Goal: Task Accomplishment & Management: Manage account settings

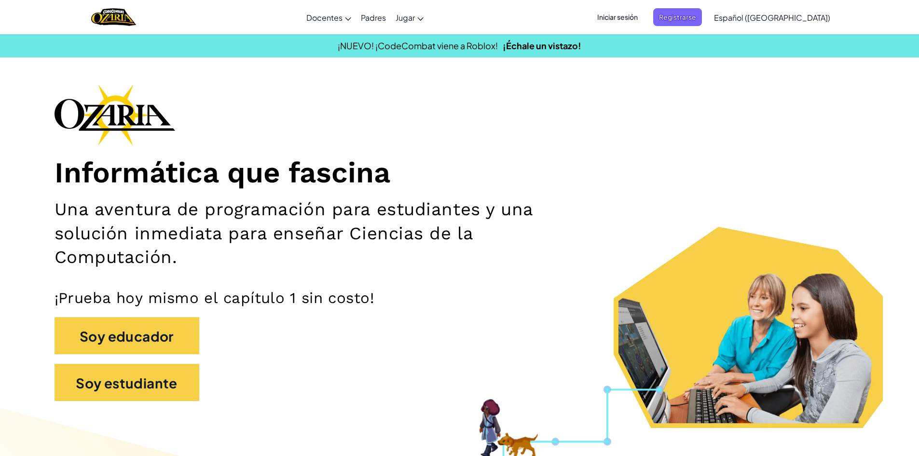
click at [832, 113] on div "Informática que fascina Una aventura de programación para estudiantes y una sol…" at bounding box center [460, 247] width 811 height 327
click at [694, 22] on span "Registrarse" at bounding box center [677, 17] width 49 height 18
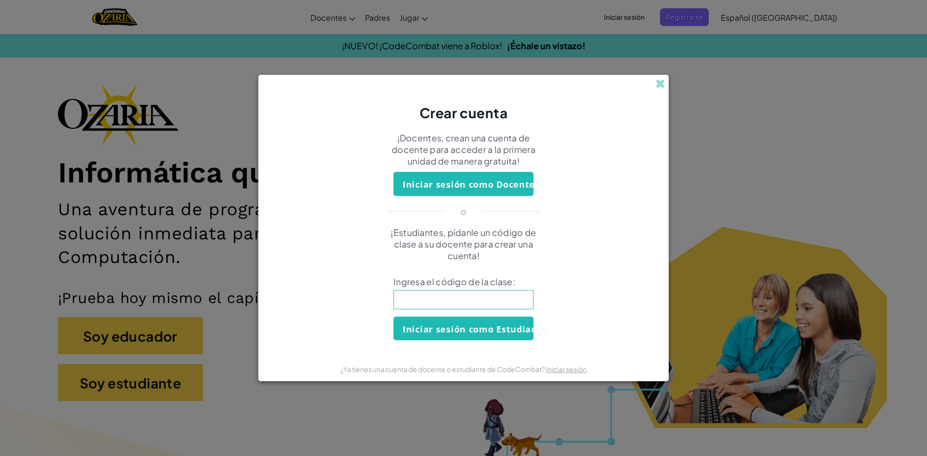
click at [660, 88] on span at bounding box center [660, 84] width 10 height 10
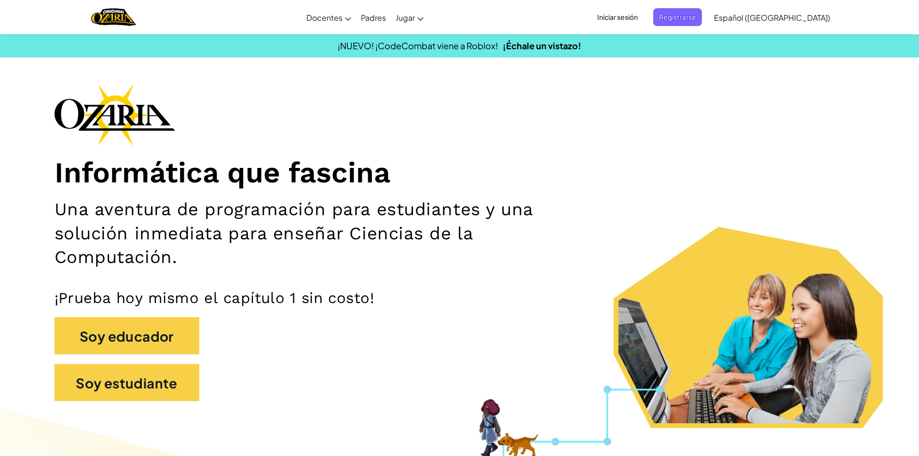
click at [633, 15] on span "Iniciar sesión" at bounding box center [618, 17] width 52 height 18
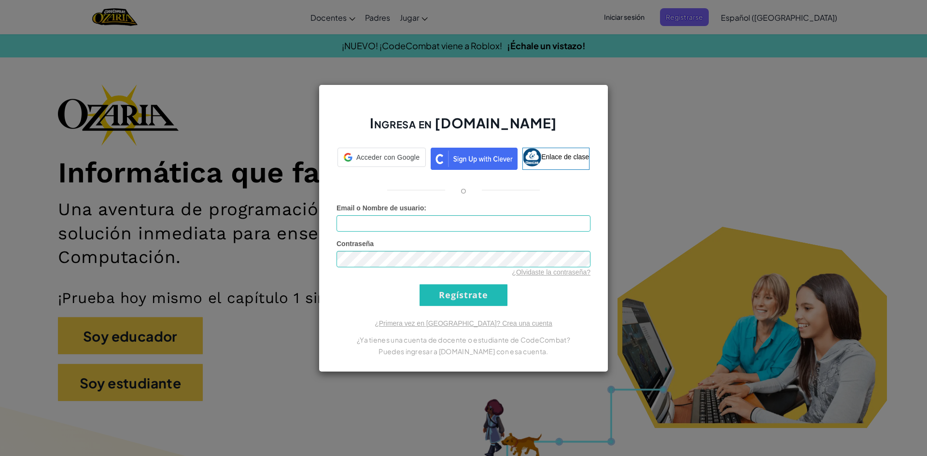
click at [633, 15] on div "Ingresa en [DOMAIN_NAME] Acceder con Google Acceder con Google. Se abre en una …" at bounding box center [463, 228] width 927 height 456
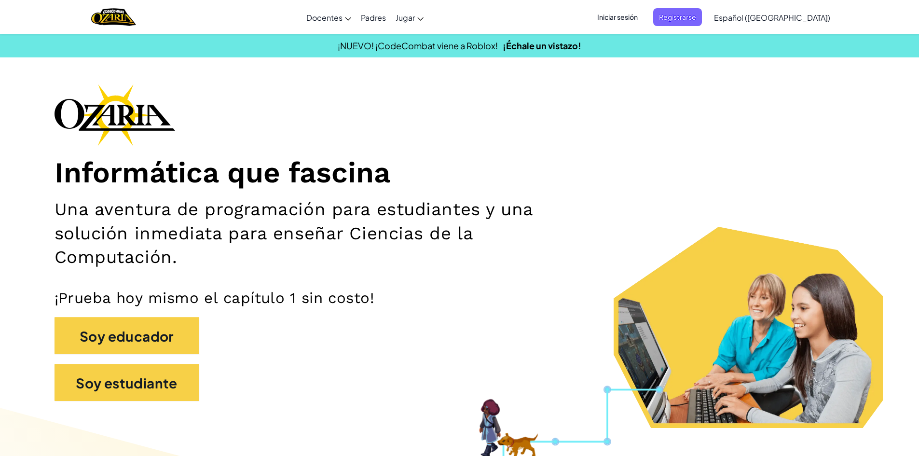
click at [634, 25] on span "Iniciar sesión" at bounding box center [618, 17] width 52 height 18
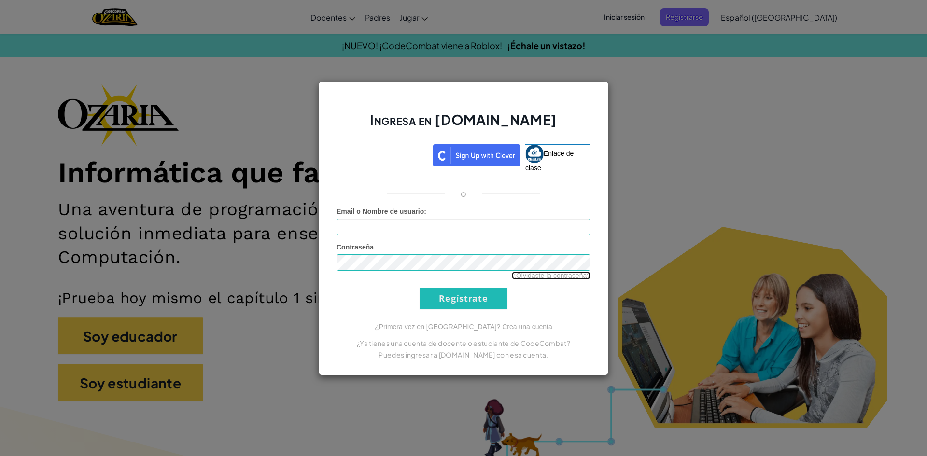
click at [550, 273] on font "¿Olvidaste la contraseña?" at bounding box center [551, 276] width 79 height 8
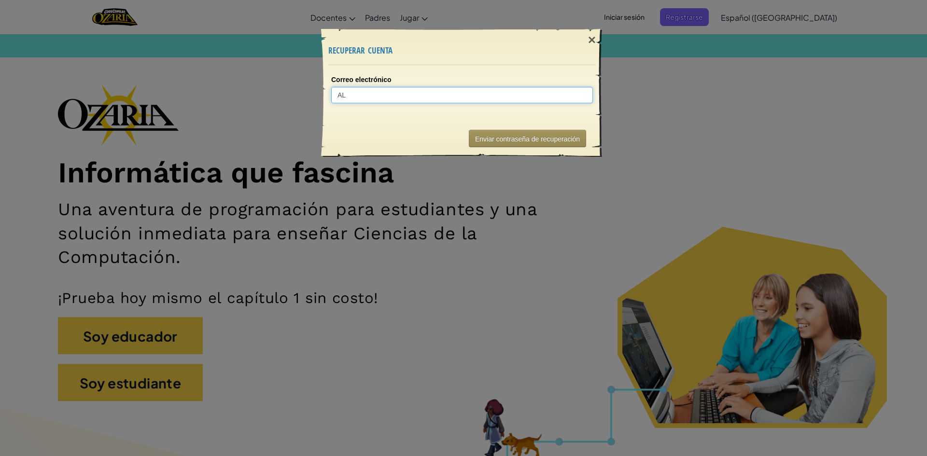
click at [490, 94] on input "AL" at bounding box center [462, 95] width 262 height 16
type input "A"
type input "[EMAIL_ADDRESS][DOMAIN_NAME]"
click at [577, 142] on font "Enviar contraseña de recuperación" at bounding box center [527, 139] width 105 height 8
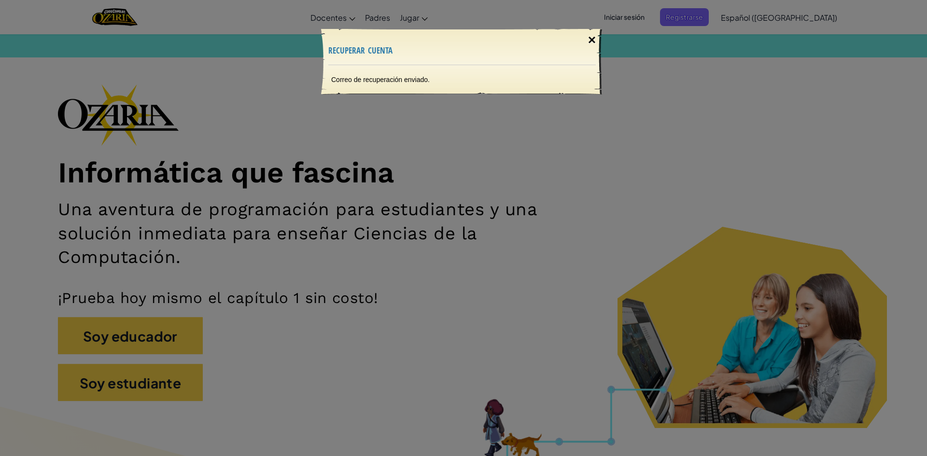
click at [585, 36] on div "×" at bounding box center [592, 40] width 22 height 28
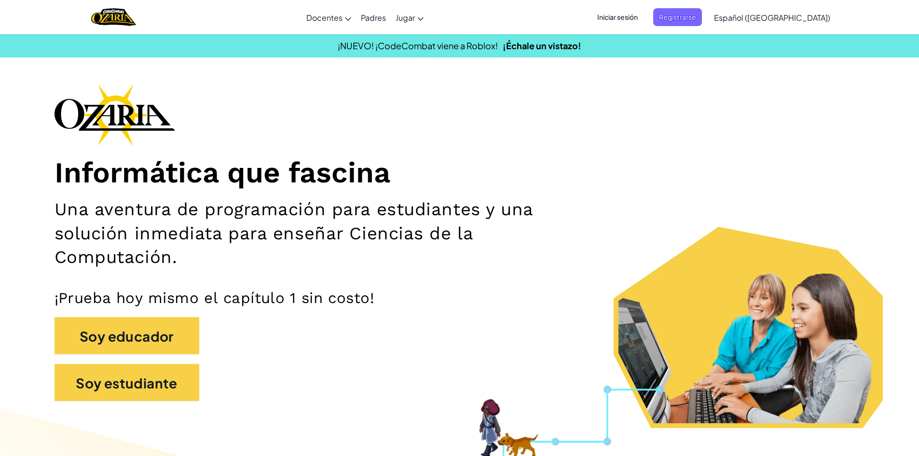
click at [621, 21] on font "Iniciar sesión" at bounding box center [617, 17] width 41 height 10
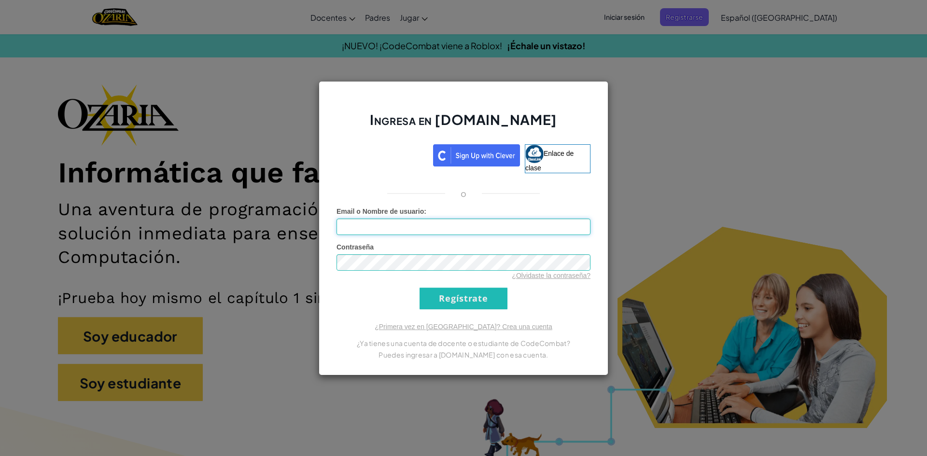
click at [410, 232] on input "Email o Nombre de usuario :" at bounding box center [463, 227] width 254 height 16
type input "[EMAIL_ADDRESS][DOMAIN_NAME]"
click at [419, 288] on input "Regístrate" at bounding box center [463, 299] width 88 height 22
